Goal: Complete application form

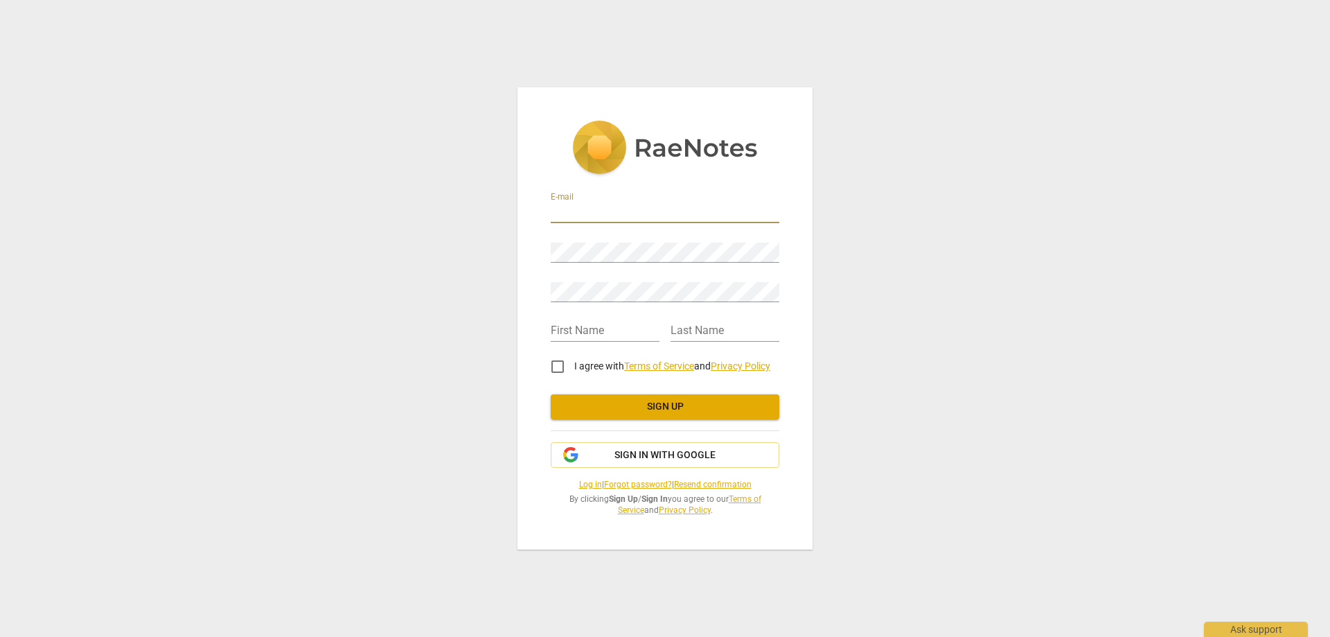
click at [581, 213] on input "email" at bounding box center [665, 213] width 229 height 20
type input "y"
type input "[EMAIL_ADDRESS][DOMAIN_NAME]"
click at [572, 335] on input "text" at bounding box center [605, 331] width 109 height 20
type input "[PERSON_NAME]"
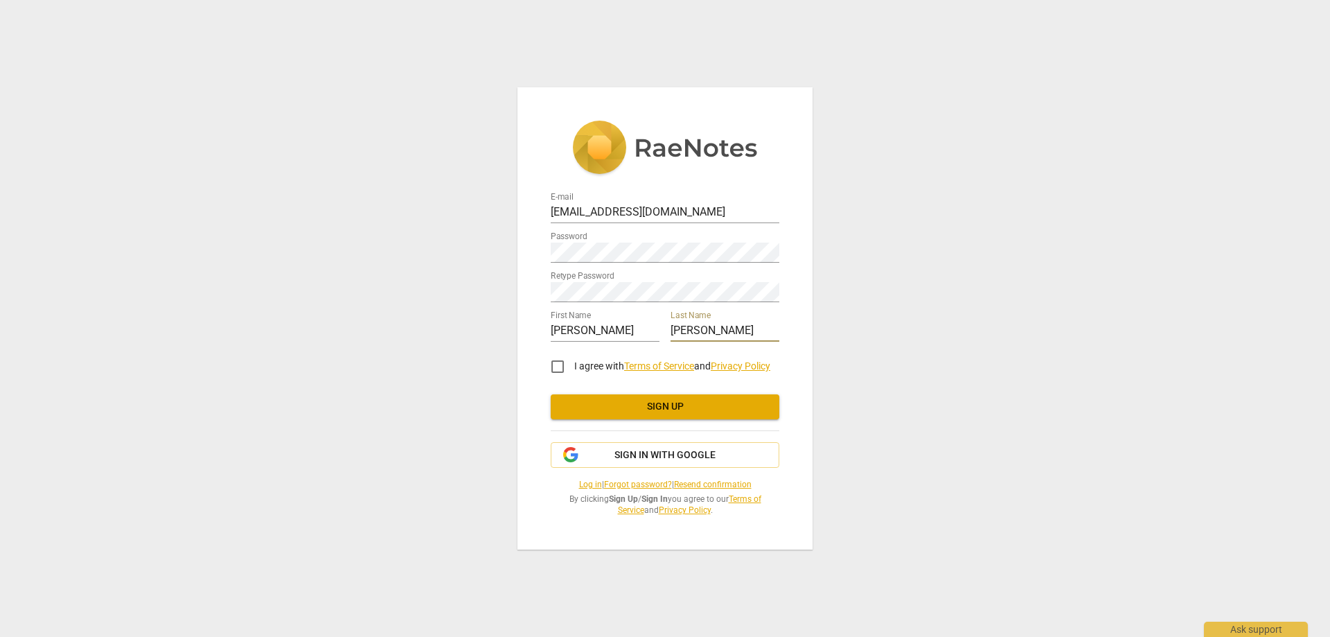
type input "[PERSON_NAME]"
click at [557, 370] on input "I agree with Terms of Service and Privacy Policy" at bounding box center [557, 366] width 33 height 33
checkbox input "true"
click at [667, 409] on span "Sign up" at bounding box center [665, 407] width 206 height 14
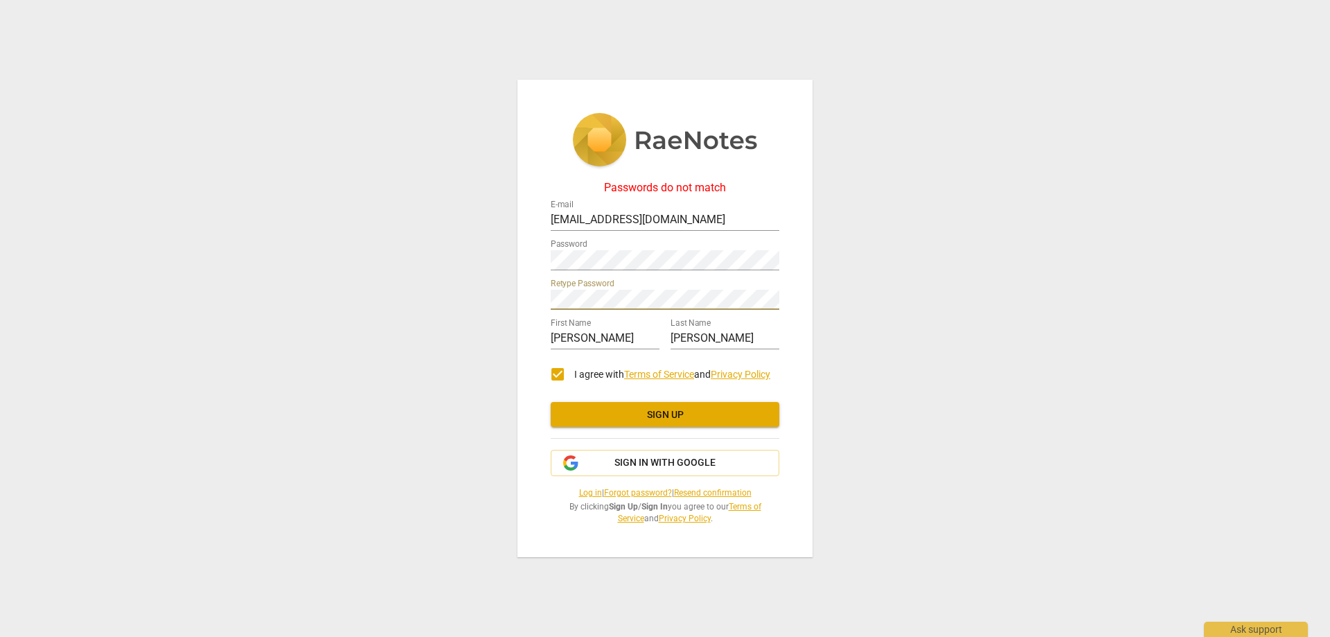
click at [526, 300] on div "Passwords do not match E-mail [EMAIL_ADDRESS][DOMAIN_NAME] Password Retype Pass…" at bounding box center [664, 319] width 295 height 478
click at [499, 260] on div "Passwords do not match E-mail [EMAIL_ADDRESS][DOMAIN_NAME] Password Retype Pass…" at bounding box center [665, 318] width 1330 height 637
click at [644, 408] on span "Sign up" at bounding box center [665, 415] width 206 height 14
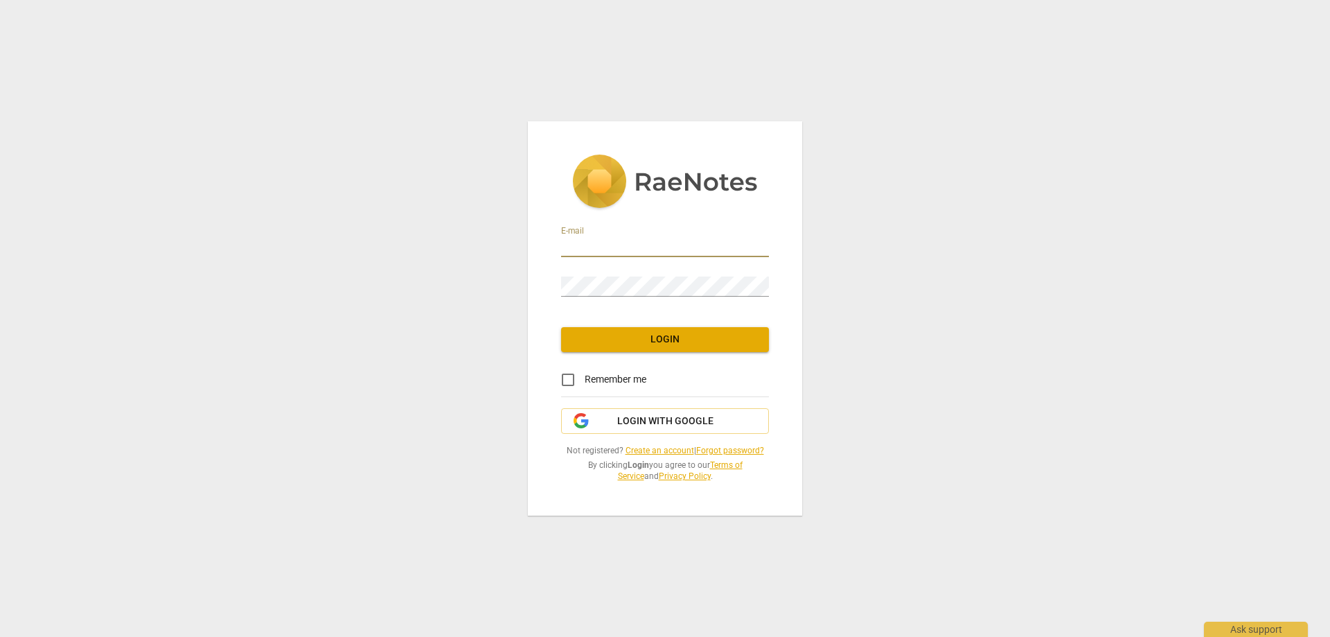
click at [578, 247] on input "email" at bounding box center [665, 247] width 208 height 20
type input "[EMAIL_ADDRESS][DOMAIN_NAME]"
click at [661, 335] on span "Login" at bounding box center [665, 339] width 186 height 14
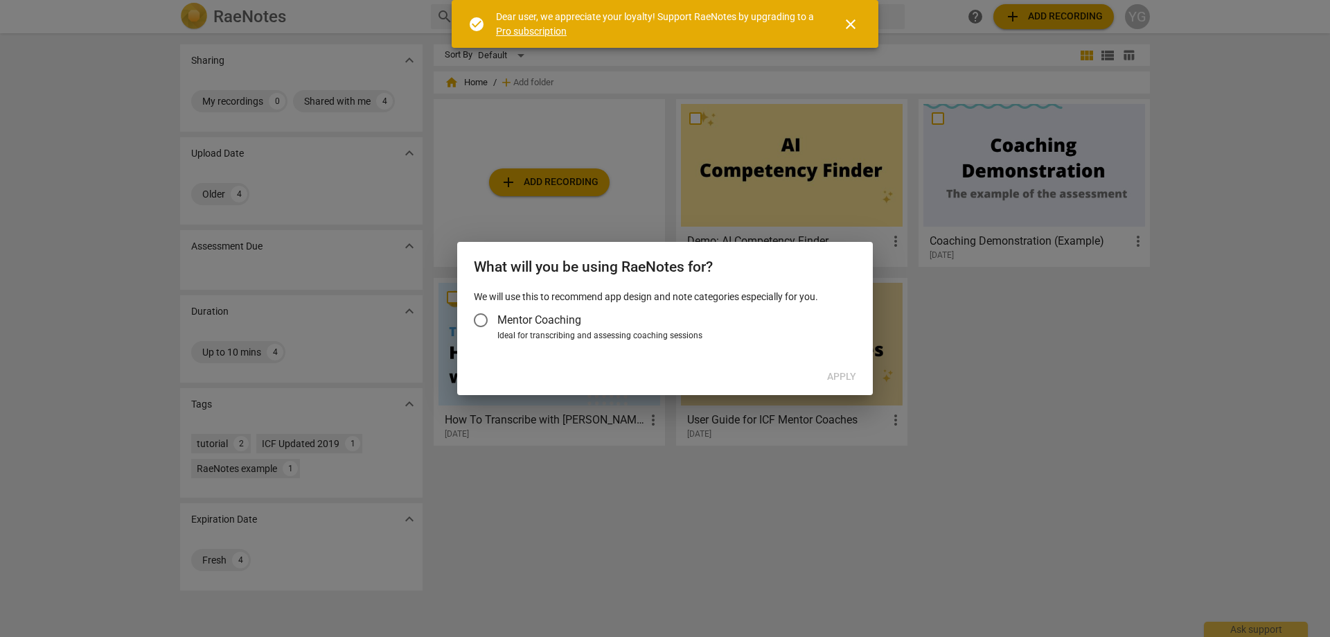
click at [486, 319] on input "Mentor Coaching" at bounding box center [480, 319] width 33 height 33
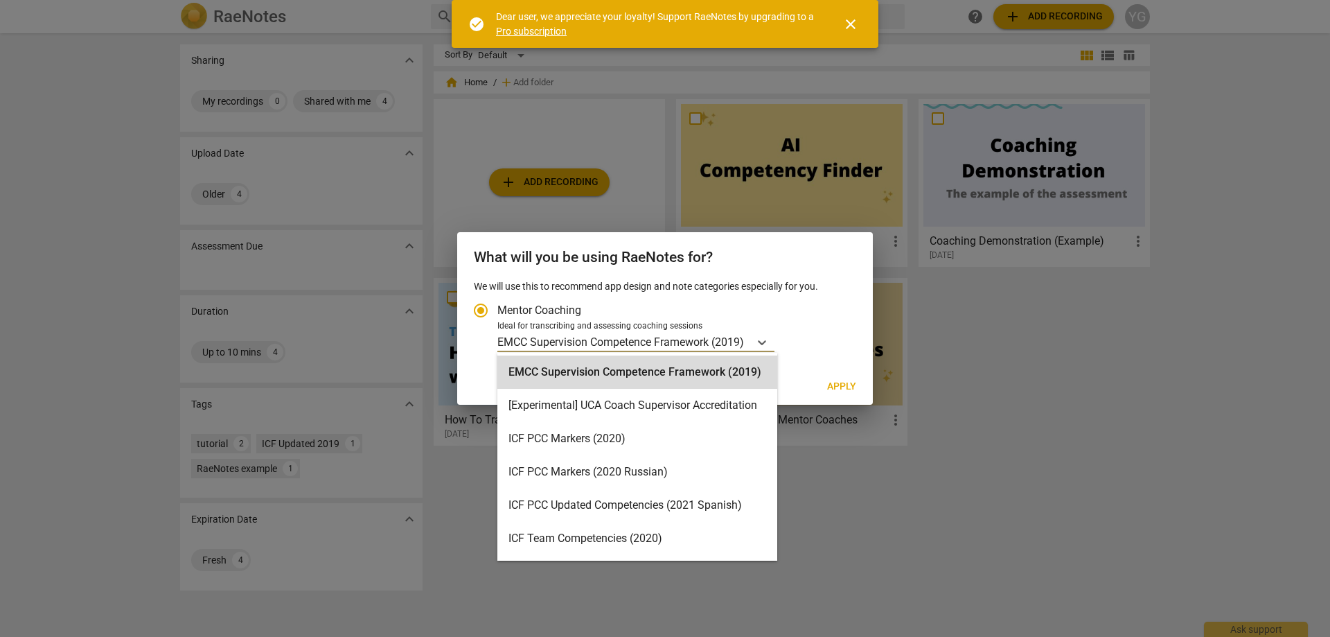
click at [736, 335] on p "EMCC Supervision Competence Framework (2019)" at bounding box center [620, 342] width 247 height 16
click at [0, 0] on input "Ideal for transcribing and assessing coaching sessions 16 results available. Us…" at bounding box center [0, 0] width 0 height 0
click at [567, 429] on div "ICF PCC Markers (2020)" at bounding box center [637, 438] width 280 height 33
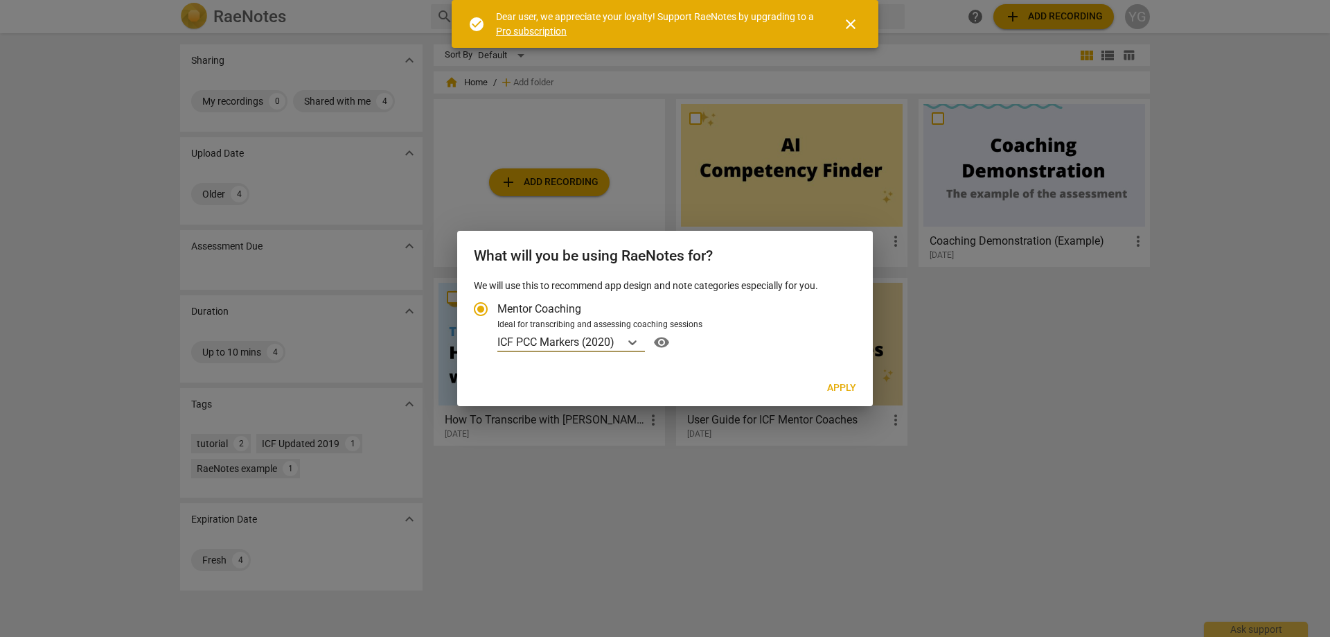
click at [842, 382] on span "Apply" at bounding box center [841, 388] width 29 height 14
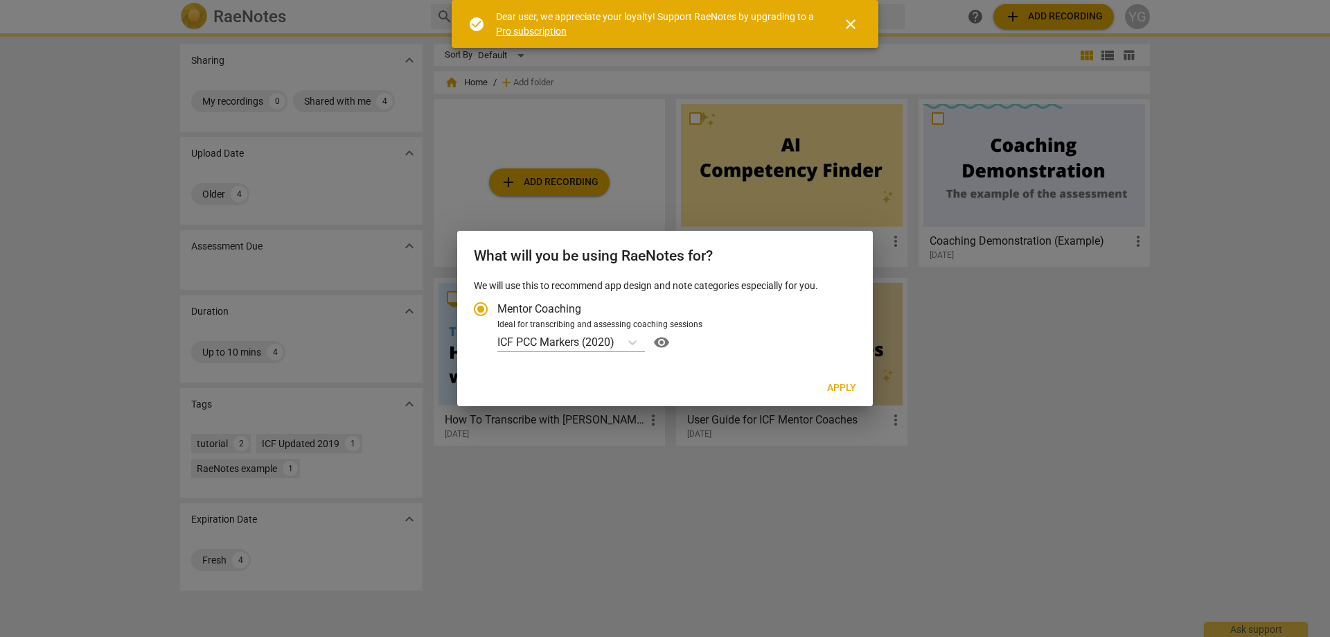
radio input "false"
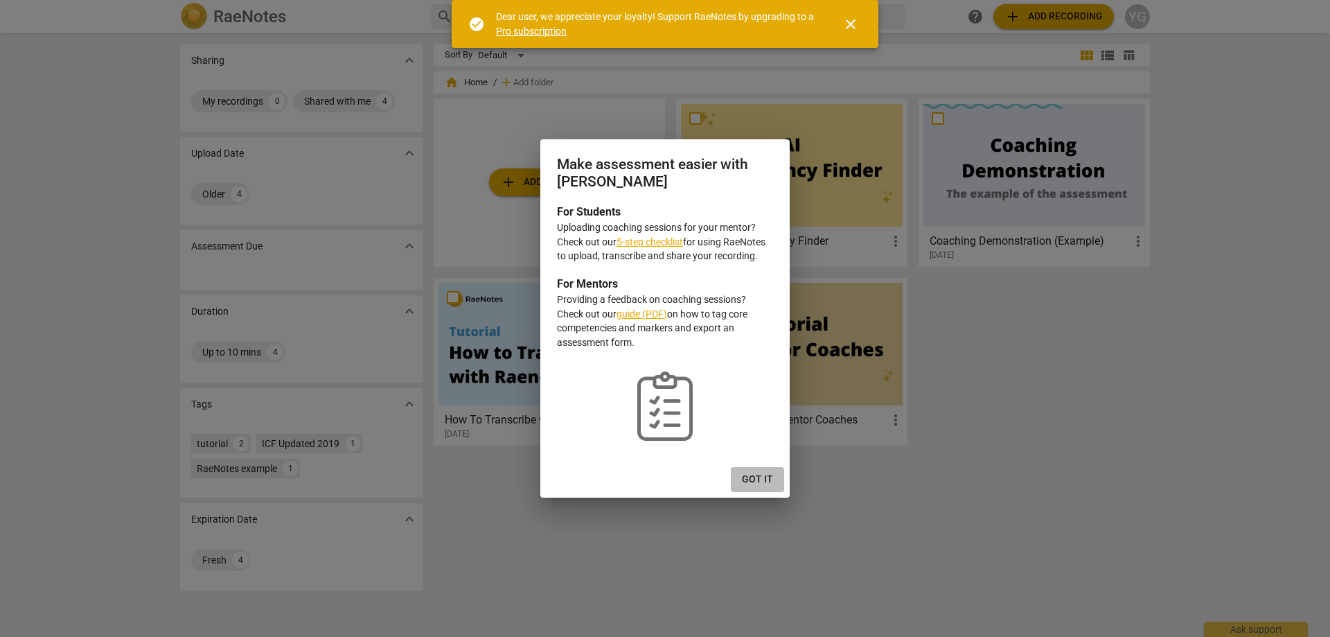
click at [759, 476] on span "Got it" at bounding box center [757, 479] width 31 height 14
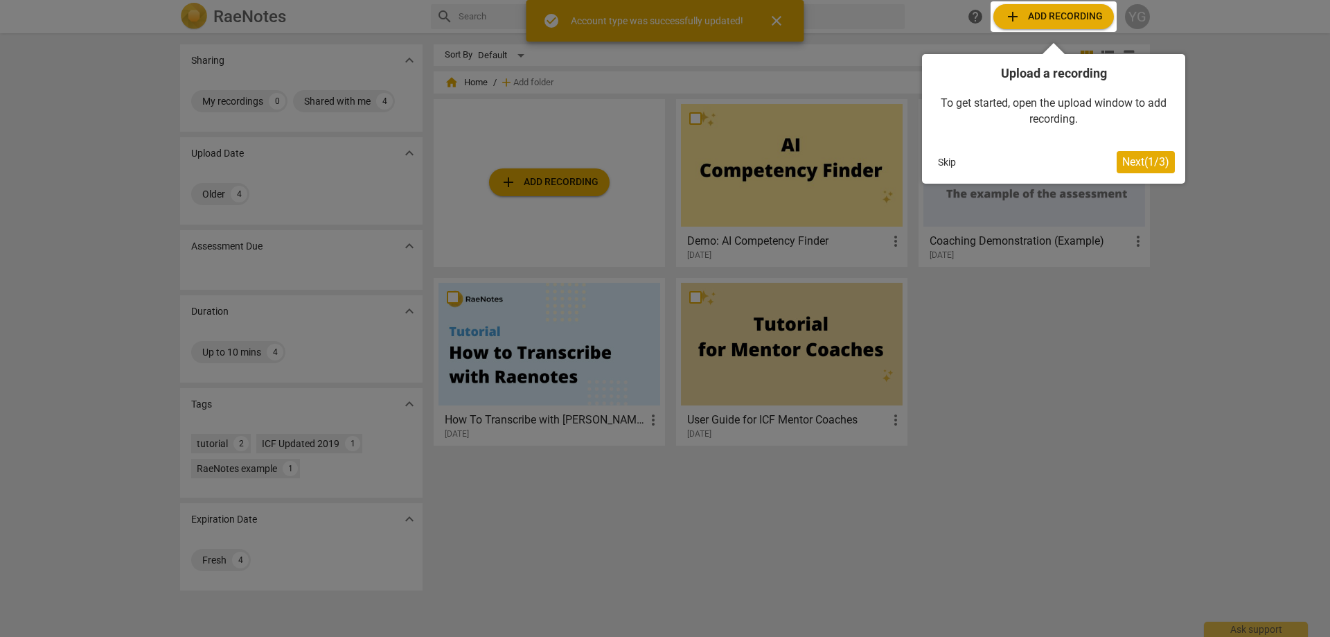
click at [951, 161] on button "Skip" at bounding box center [946, 162] width 29 height 21
